Goal: Information Seeking & Learning: Learn about a topic

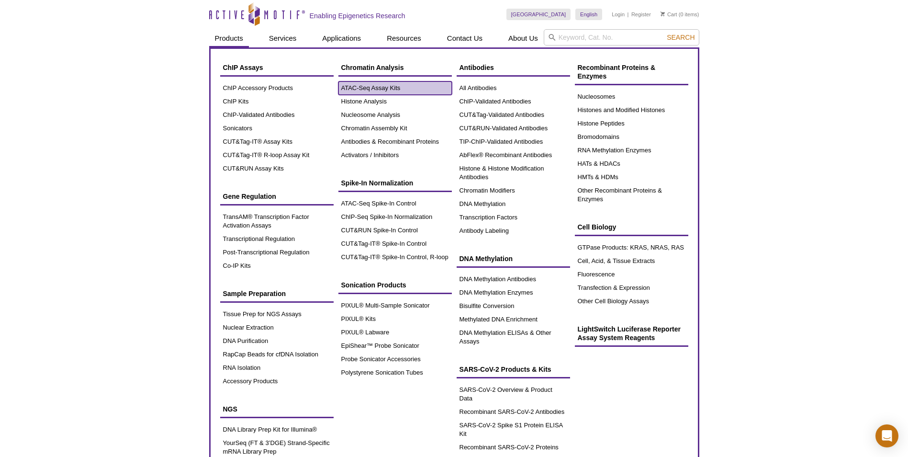
click at [374, 89] on link "ATAC-Seq Assay Kits" at bounding box center [394, 87] width 113 height 13
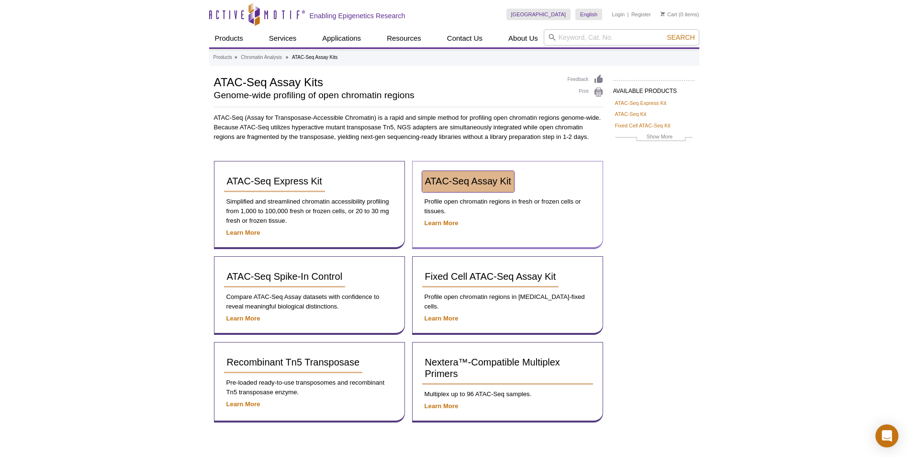
click at [469, 185] on span "ATAC-Seq Assay Kit" at bounding box center [468, 181] width 86 height 11
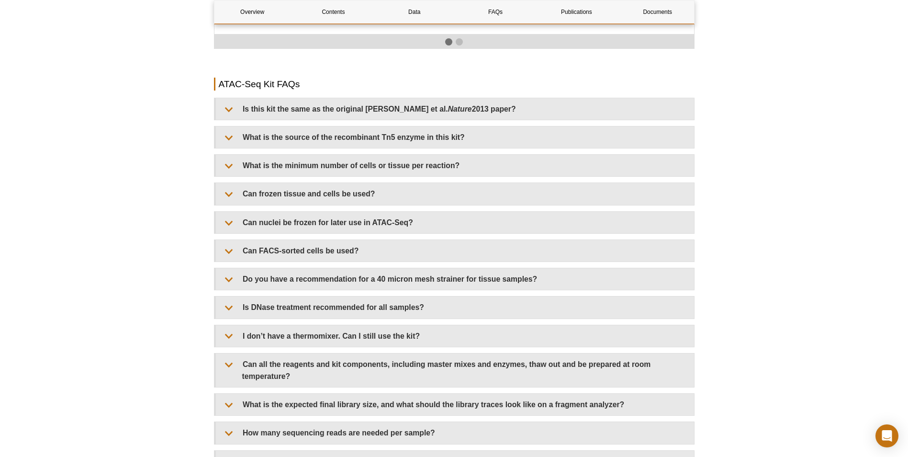
scroll to position [1723, 0]
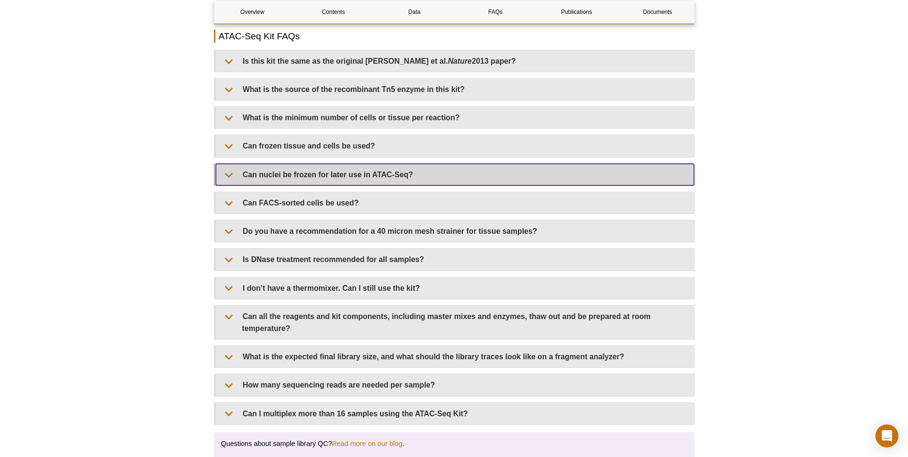
click at [421, 171] on summary "Can nuclei be frozen for later use in ATAC-Seq?" at bounding box center [455, 175] width 478 height 22
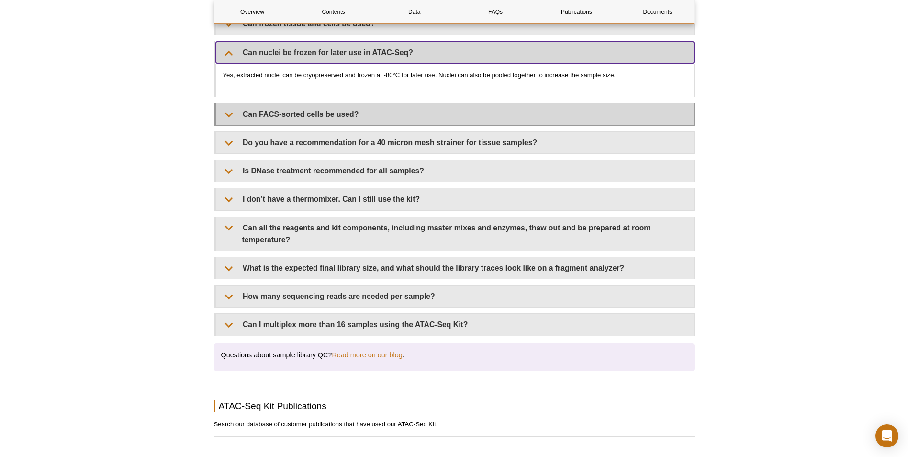
scroll to position [1962, 0]
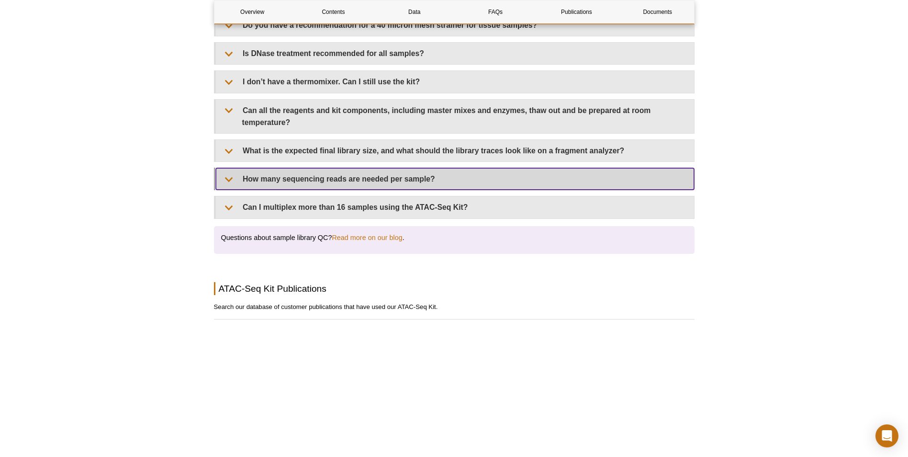
click at [410, 173] on summary "How many sequencing reads are needed per sample?" at bounding box center [455, 179] width 478 height 22
